Goal: Information Seeking & Learning: Learn about a topic

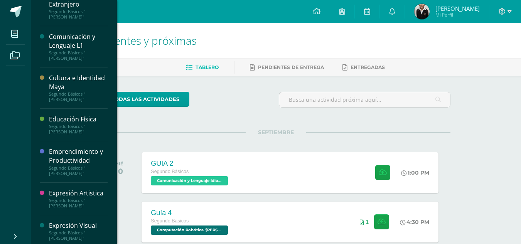
scroll to position [132, 0]
click at [72, 214] on div "Expresión Visual Segundo Básicos "[PERSON_NAME]"" at bounding box center [74, 230] width 68 height 32
click at [72, 214] on div "Expresión Visual Segundo Básicos "Newton"" at bounding box center [74, 230] width 68 height 32
click at [78, 220] on div "Expresión Visual" at bounding box center [78, 224] width 59 height 9
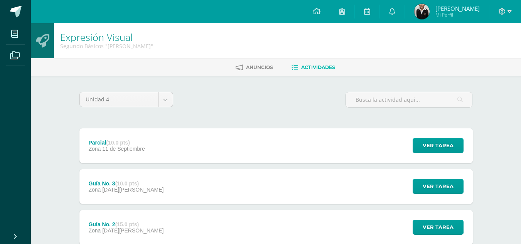
click at [115, 194] on div "Guía No. 3 (10.0 pts) Zona 29 de Agosto" at bounding box center [126, 186] width 94 height 35
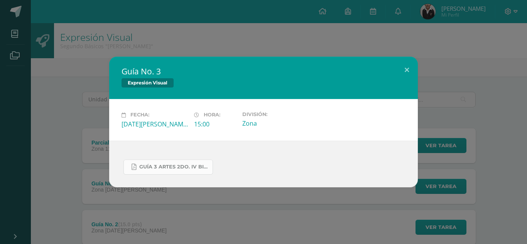
click at [174, 163] on link "GUÍA 3 ARTES 2DO. IV BIM.docx.pdf" at bounding box center [167, 167] width 89 height 15
click at [408, 76] on button at bounding box center [407, 70] width 22 height 26
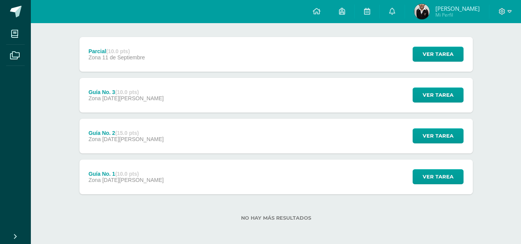
scroll to position [92, 0]
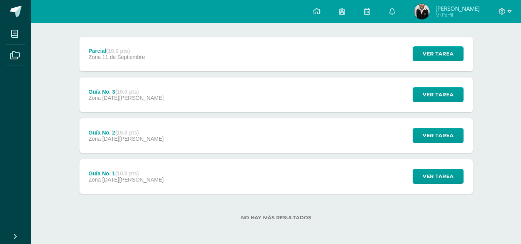
click at [284, 145] on div "Guía No. 2 (15.0 pts) Zona 22 de Agosto Ver tarea Guía No. 2 Expresión Visual C…" at bounding box center [275, 135] width 393 height 35
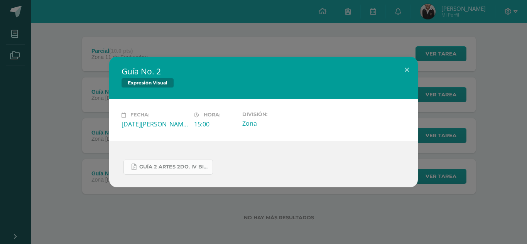
click at [185, 173] on link "GUÍA 2 ARTES 2DO. IV BIM.pdf" at bounding box center [167, 167] width 89 height 15
click at [411, 68] on button at bounding box center [407, 70] width 22 height 26
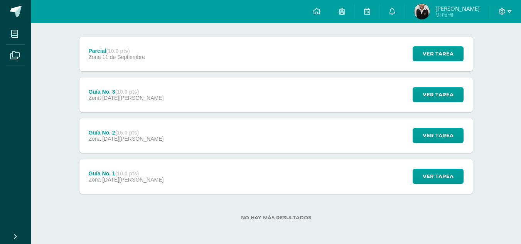
click at [348, 173] on div "Guía No. 1 (10.0 pts) Zona 14 de Agosto Ver tarea Guía No. 1 Expresión Visual C…" at bounding box center [275, 176] width 393 height 35
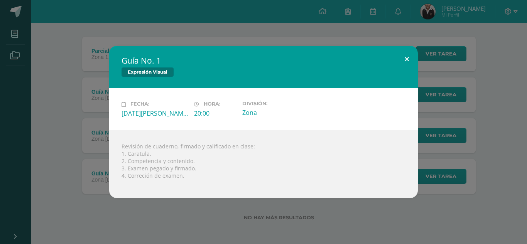
click at [408, 64] on button at bounding box center [407, 59] width 22 height 26
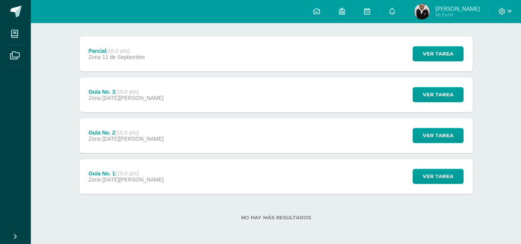
click at [211, 72] on div "Parcial (10.0 pts) Zona 11 de Septiembre Ver tarea Parcial Expresión Visual Car…" at bounding box center [275, 115] width 393 height 157
click at [212, 58] on div "Parcial (10.0 pts) Zona 11 de Septiembre Ver tarea Parcial Expresión Visual Car…" at bounding box center [275, 54] width 393 height 35
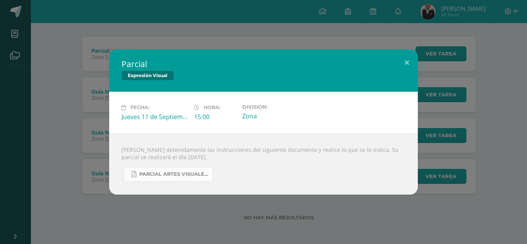
click at [151, 177] on span "PARCIAL ARTES VISUALES. IV BIM.docx.pdf" at bounding box center [173, 174] width 69 height 6
click at [408, 59] on button at bounding box center [407, 62] width 22 height 26
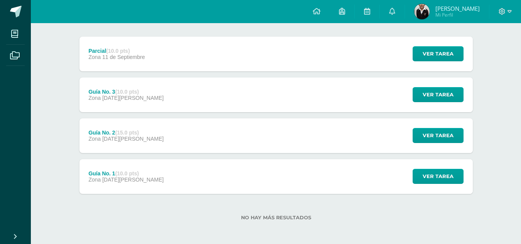
click at [514, 12] on div at bounding box center [505, 11] width 32 height 23
click at [502, 7] on div at bounding box center [505, 11] width 32 height 23
click at [502, 8] on icon at bounding box center [502, 11] width 7 height 7
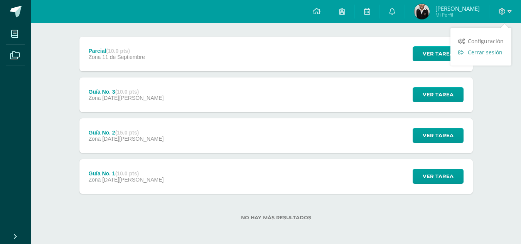
click at [488, 48] on link "Cerrar sesión" at bounding box center [481, 52] width 61 height 11
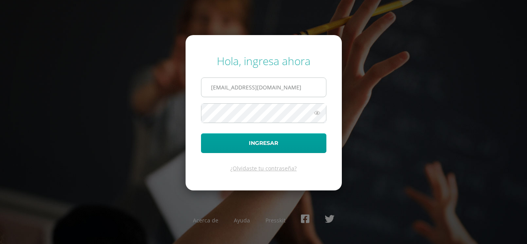
click at [294, 81] on input "COS00231@osoriosandoval.edu.gt" at bounding box center [263, 87] width 125 height 19
type input "COS00887@osoriosandoval.edu.gt"
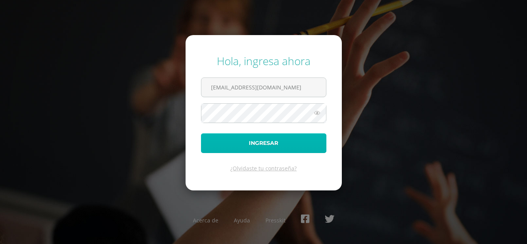
click at [287, 138] on button "Ingresar" at bounding box center [263, 143] width 125 height 20
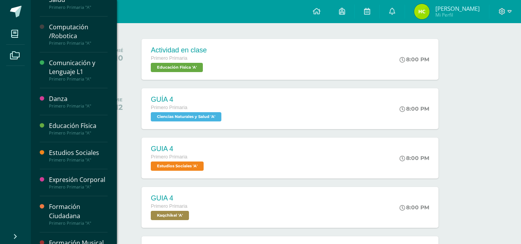
scroll to position [83, 0]
click at [73, 62] on div "Comunicación y Lenguaje L1" at bounding box center [78, 67] width 59 height 18
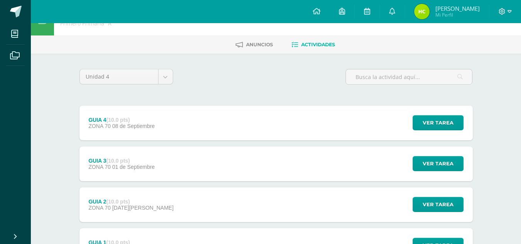
scroll to position [23, 0]
click at [187, 108] on div "GUIA 4 (10.0 pts) ZONA 70 08 de Septiembre Ver tarea GUIA 4 Comunicación y Leng…" at bounding box center [275, 122] width 393 height 35
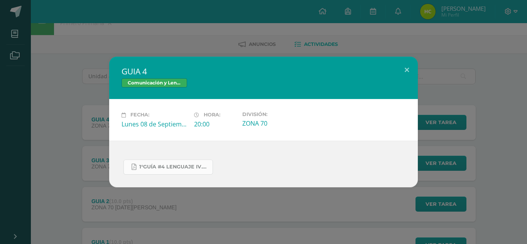
click at [155, 164] on span "1°GUÍA #4 LENGUAJE IV.pdf" at bounding box center [173, 167] width 69 height 6
click at [411, 70] on button at bounding box center [407, 70] width 22 height 26
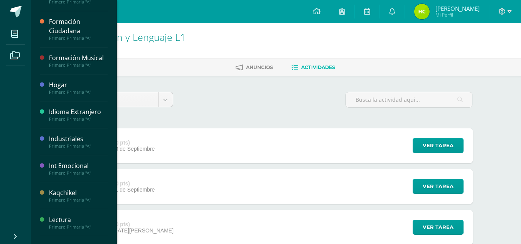
scroll to position [323, 0]
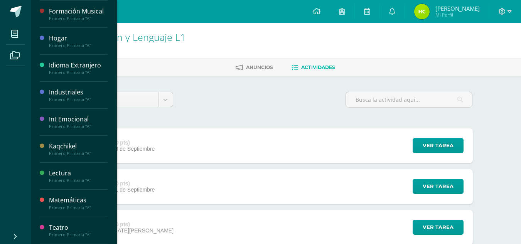
click at [68, 206] on div "Primero Primaria "A"" at bounding box center [78, 207] width 59 height 5
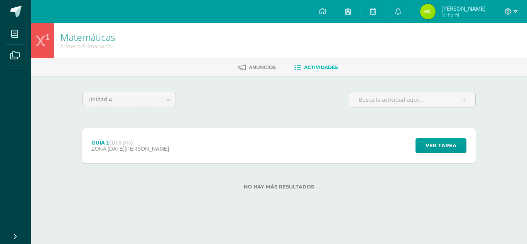
click at [180, 150] on div "GUÍA 1 (10.0 pts) ZONA [DATE][PERSON_NAME] Ver tarea GUÍA 1 Matemáticas Cargand…" at bounding box center [278, 145] width 393 height 35
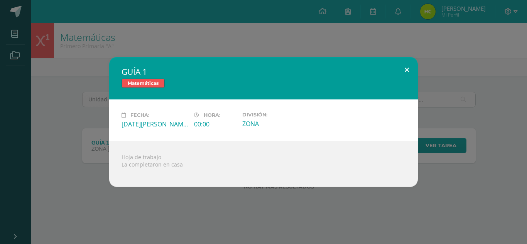
click at [408, 63] on button at bounding box center [407, 70] width 22 height 26
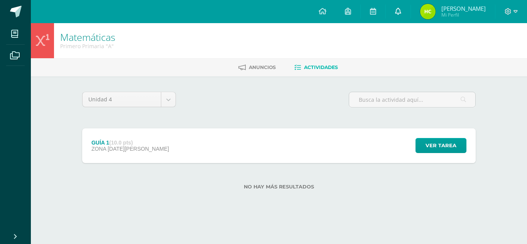
click at [401, 15] on span at bounding box center [398, 11] width 6 height 8
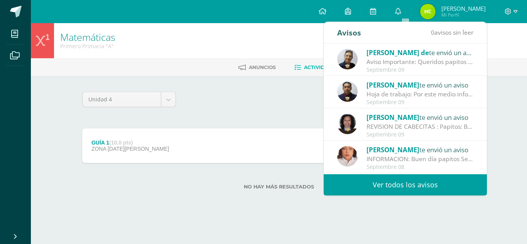
click at [371, 186] on link "Ver todos los avisos" at bounding box center [405, 184] width 163 height 21
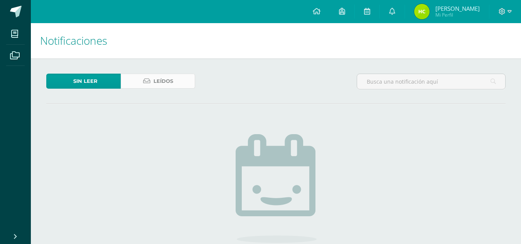
click at [144, 77] on link "Leídos" at bounding box center [158, 81] width 74 height 15
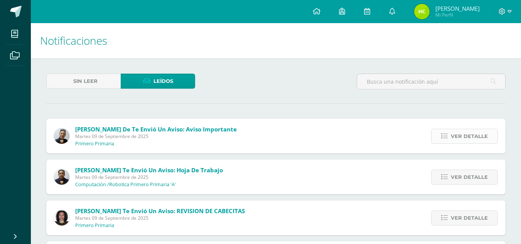
click at [442, 132] on link "Ver detalle" at bounding box center [464, 136] width 67 height 15
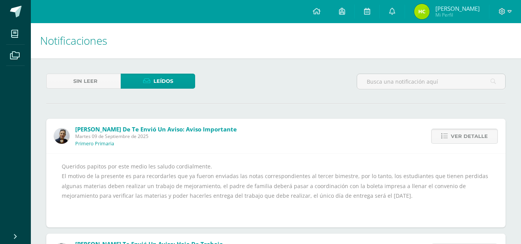
click at [442, 132] on link "Ver detalle" at bounding box center [464, 136] width 67 height 15
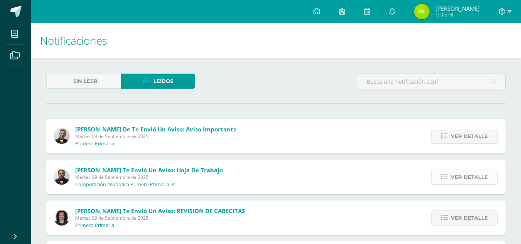
click at [451, 176] on link "Ver detalle" at bounding box center [464, 177] width 67 height 15
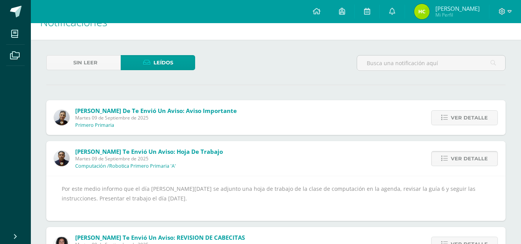
scroll to position [31, 0]
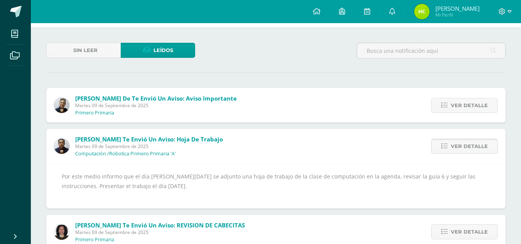
click at [451, 147] on link "Ver detalle" at bounding box center [464, 146] width 67 height 15
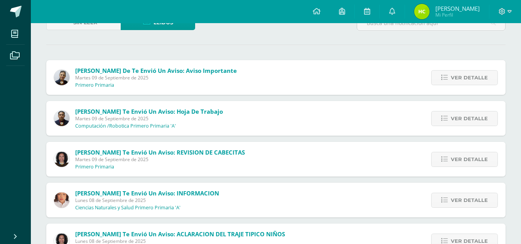
scroll to position [59, 0]
click at [454, 160] on span "Ver detalle" at bounding box center [469, 159] width 37 height 14
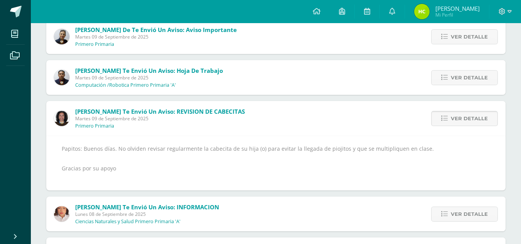
scroll to position [100, 0]
click at [459, 115] on span "Ver detalle" at bounding box center [469, 118] width 37 height 14
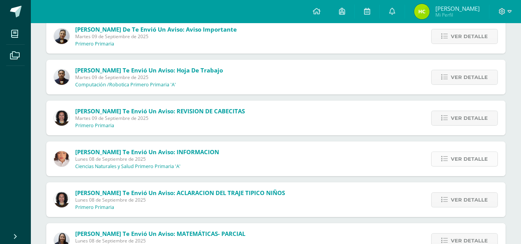
click at [453, 157] on span "Ver detalle" at bounding box center [469, 159] width 37 height 14
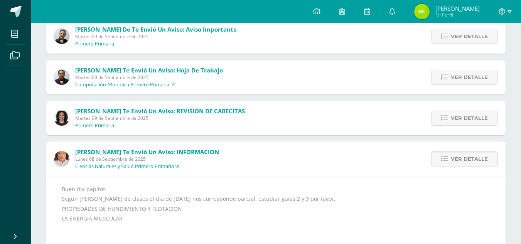
click at [456, 160] on span "Ver detalle" at bounding box center [469, 159] width 37 height 14
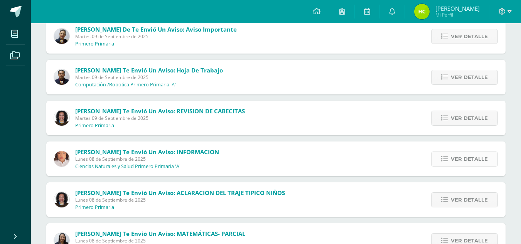
click at [459, 164] on span "Ver detalle" at bounding box center [469, 159] width 37 height 14
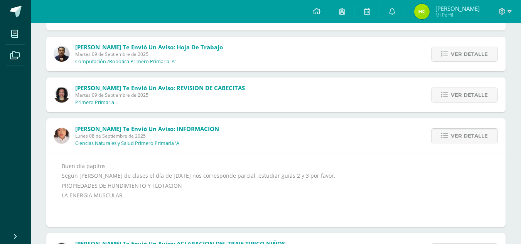
scroll to position [123, 0]
click at [473, 136] on span "Ver detalle" at bounding box center [469, 135] width 37 height 14
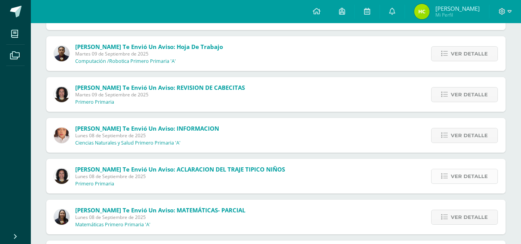
click at [445, 179] on icon at bounding box center [444, 176] width 7 height 7
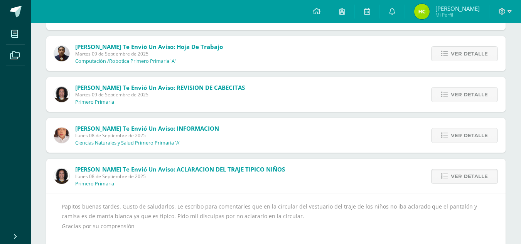
click at [445, 179] on icon at bounding box center [444, 176] width 7 height 7
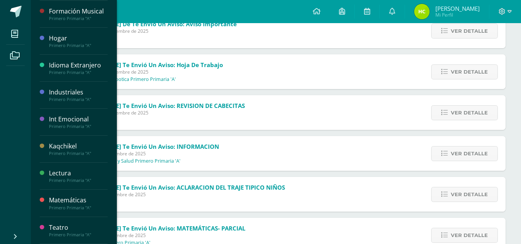
scroll to position [106, 0]
click at [66, 201] on div "Matemáticas" at bounding box center [78, 200] width 59 height 9
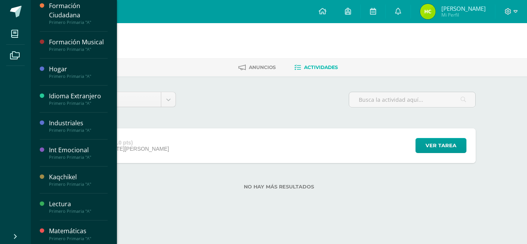
scroll to position [323, 0]
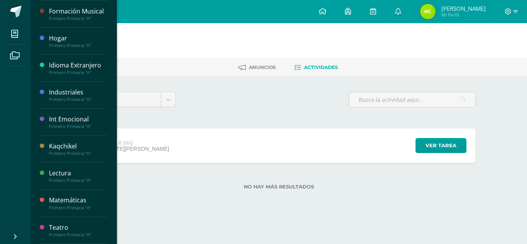
click at [64, 210] on div "Primero Primaria "A"" at bounding box center [78, 207] width 59 height 5
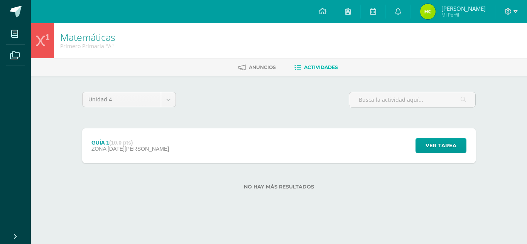
click at [203, 140] on div "GUÍA 1 (10.0 pts) ZONA 27 de Agosto Ver tarea GUÍA 1 Matemáticas Cargando conte…" at bounding box center [278, 145] width 393 height 35
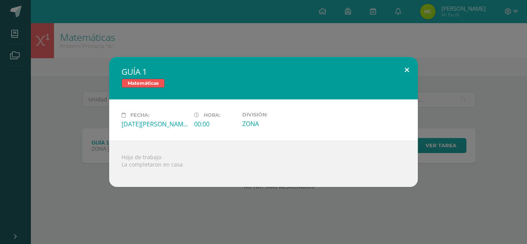
click at [411, 66] on button at bounding box center [407, 70] width 22 height 26
